Goal: Information Seeking & Learning: Learn about a topic

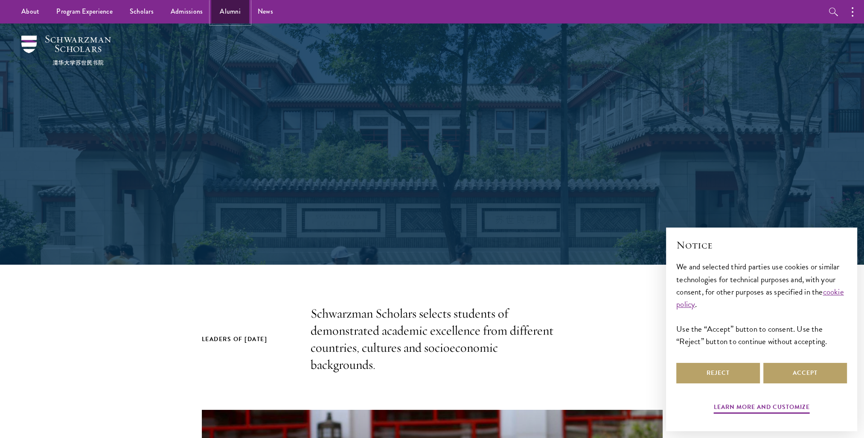
click at [234, 18] on link "Alumni" at bounding box center [230, 11] width 38 height 23
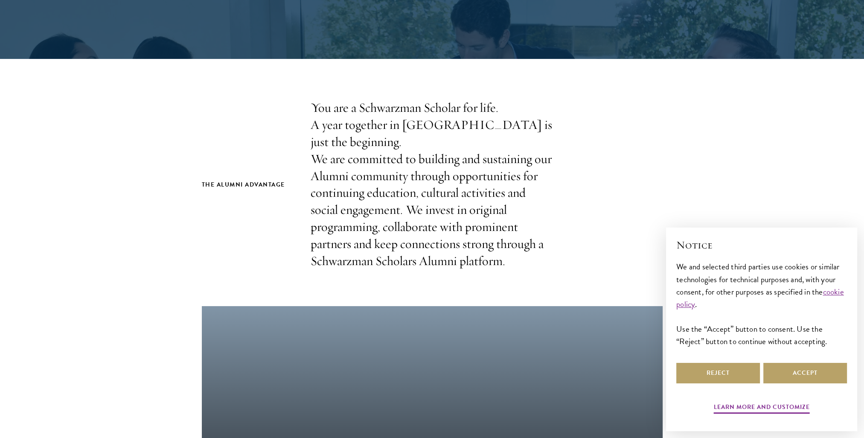
scroll to position [213, 0]
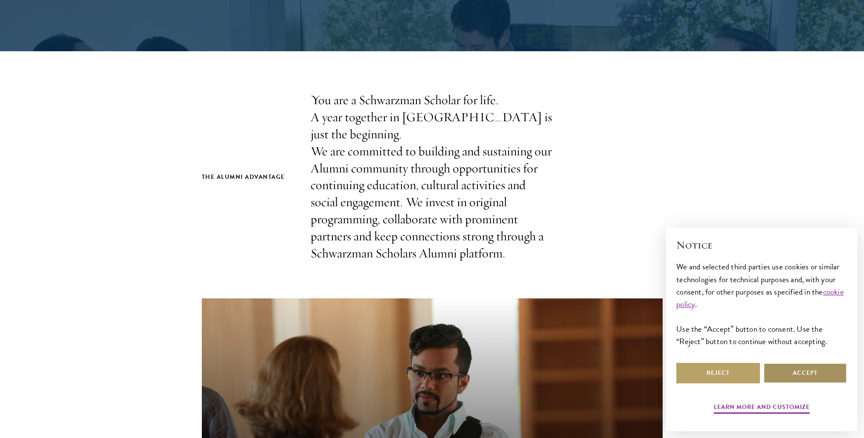
click at [795, 373] on button "Accept" at bounding box center [806, 373] width 84 height 20
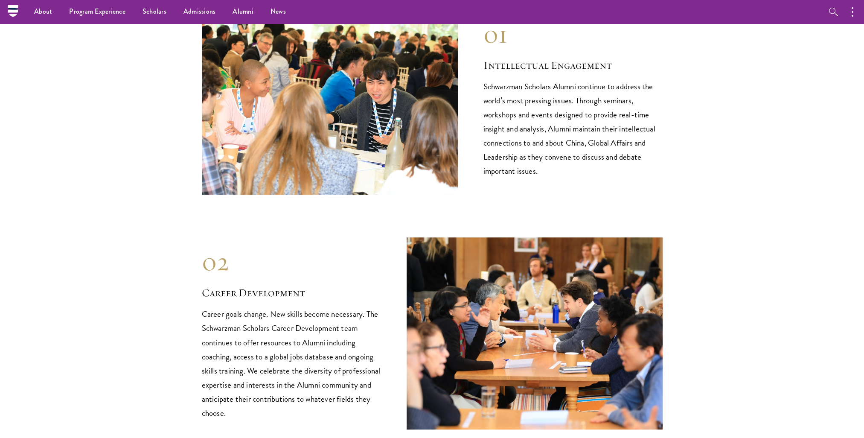
scroll to position [0, 0]
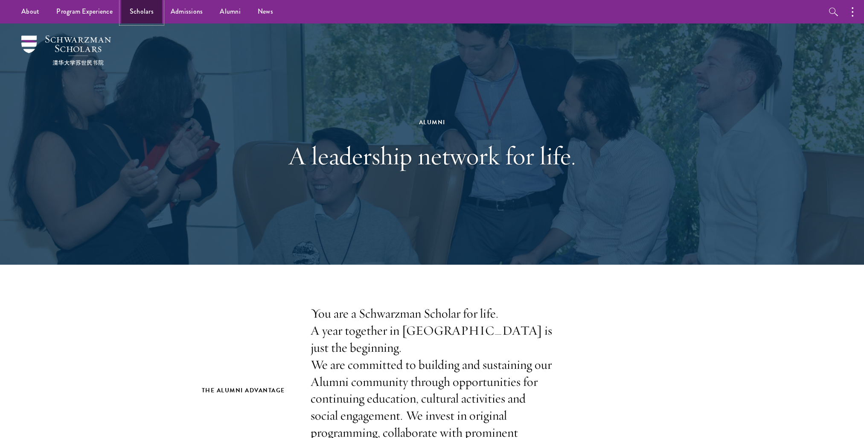
click at [138, 14] on link "Scholars" at bounding box center [141, 11] width 41 height 23
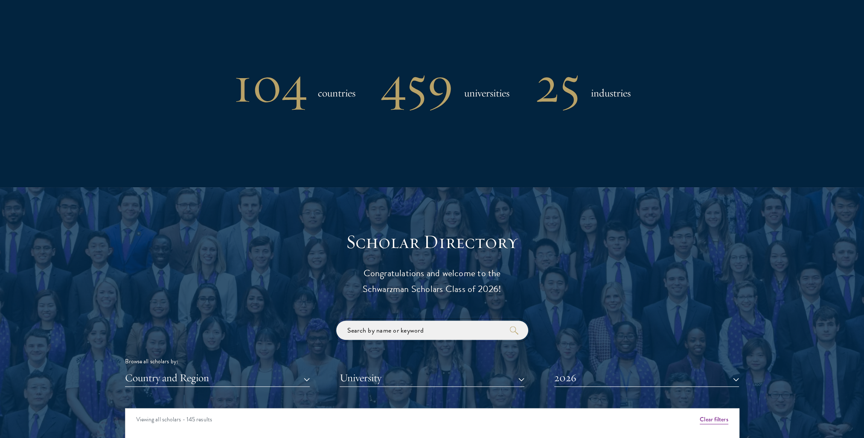
click at [432, 335] on input "search" at bounding box center [432, 330] width 192 height 19
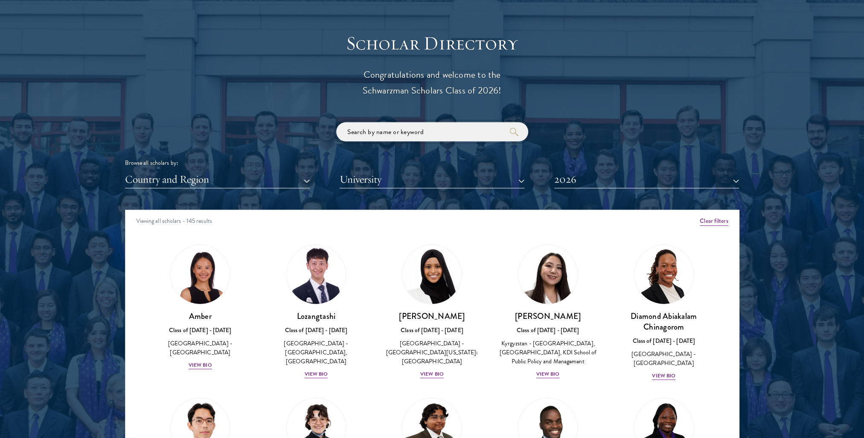
scroll to position [938, 0]
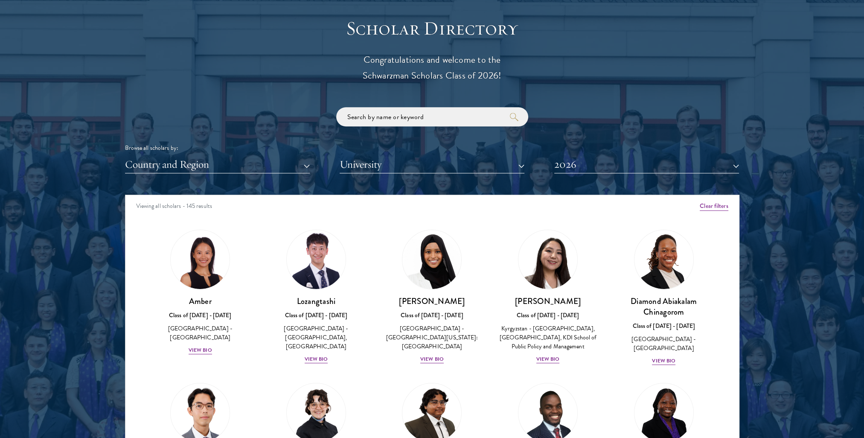
click at [247, 178] on div "Scholar Directory Congratulations and welcome to the Schwarzman Scholars Class …" at bounding box center [432, 234] width 615 height 434
click at [262, 167] on button "Country and Region" at bounding box center [217, 164] width 185 height 17
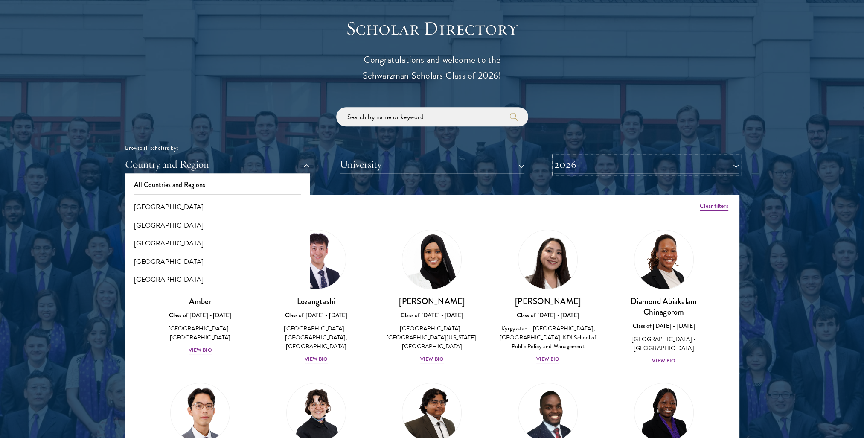
click at [616, 168] on button "2026" at bounding box center [646, 164] width 185 height 17
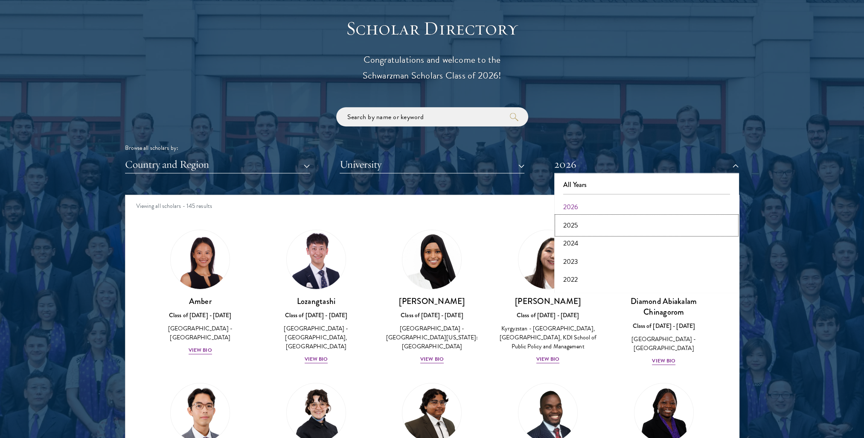
click at [584, 227] on button "2025" at bounding box center [647, 225] width 180 height 18
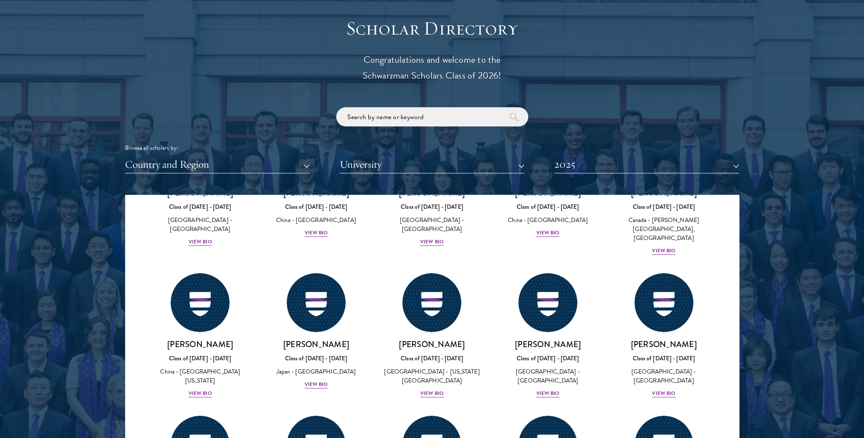
scroll to position [3763, 0]
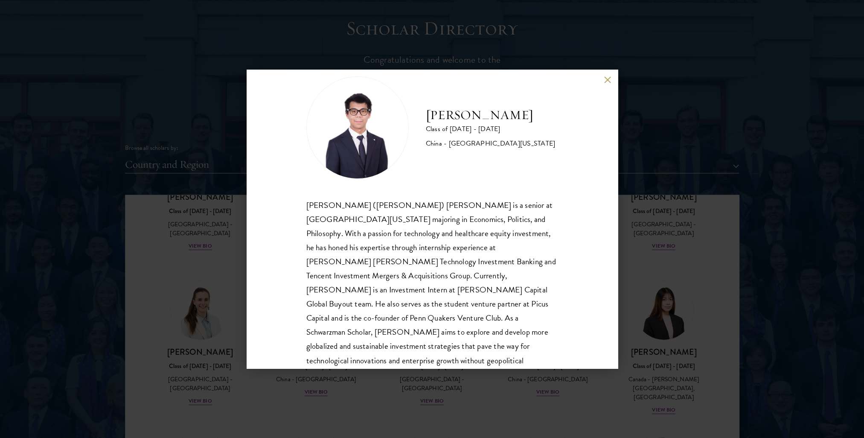
scroll to position [29, 0]
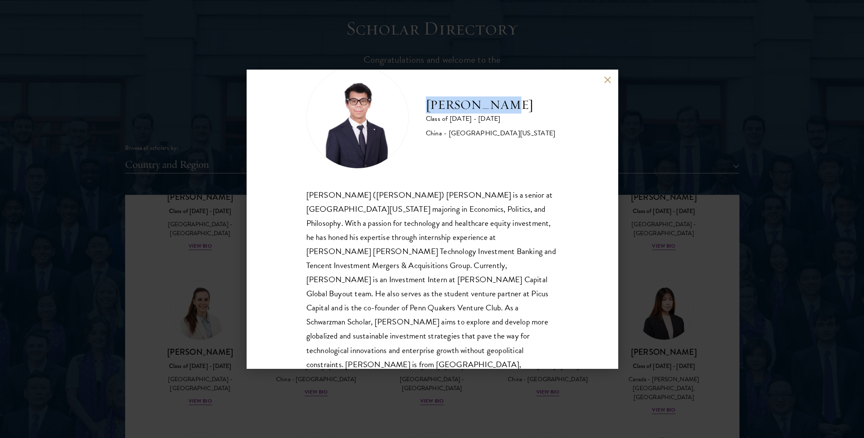
drag, startPoint x: 423, startPoint y: 102, endPoint x: 513, endPoint y: 105, distance: 89.7
click at [513, 105] on div "Zhouyi Yang Class of 2024 - 2025 China - University of Pennsylvania" at bounding box center [432, 117] width 252 height 102
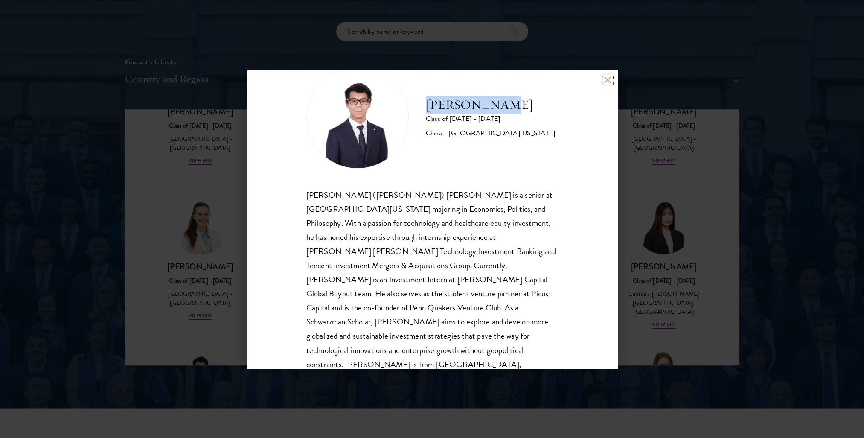
click at [606, 77] on button at bounding box center [607, 79] width 7 height 7
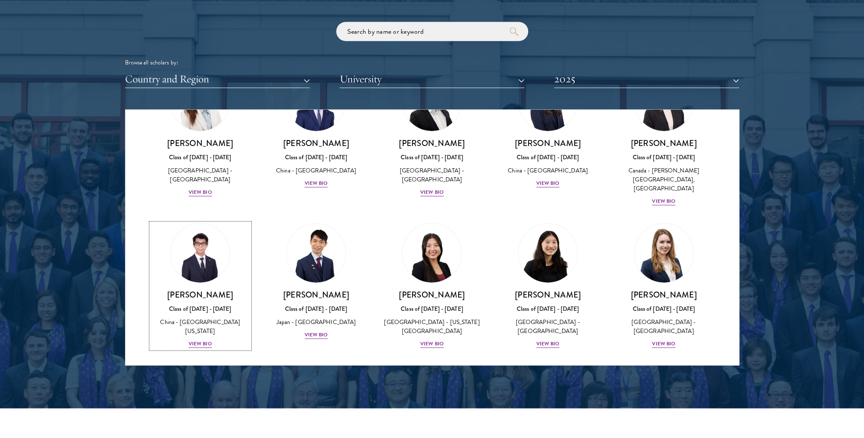
scroll to position [3891, 0]
